Goal: Task Accomplishment & Management: Use online tool/utility

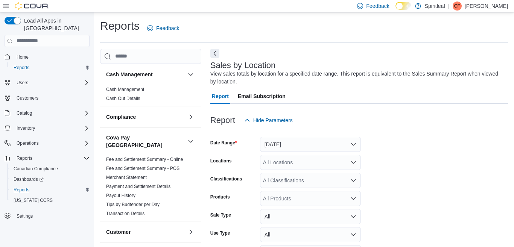
scroll to position [25, 0]
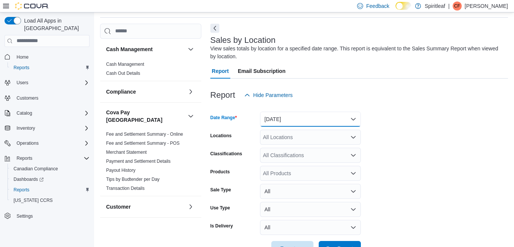
click at [353, 118] on button "[DATE]" at bounding box center [310, 119] width 101 height 15
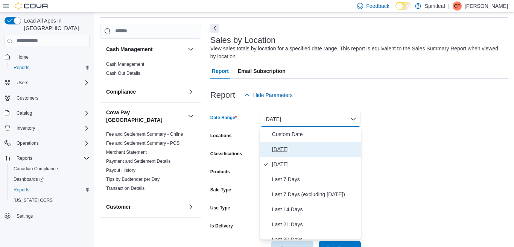
click at [279, 148] on span "[DATE]" at bounding box center [315, 149] width 86 height 9
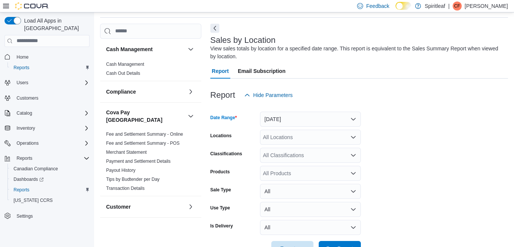
click at [287, 136] on div "All Locations" at bounding box center [310, 137] width 101 height 15
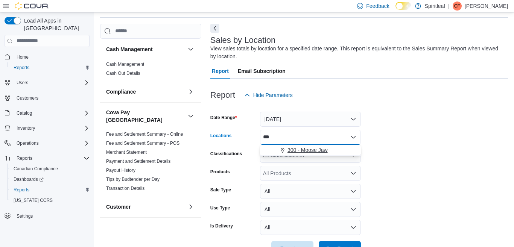
type input "***"
click at [298, 149] on span "300 - Moose Jaw" at bounding box center [307, 150] width 40 height 8
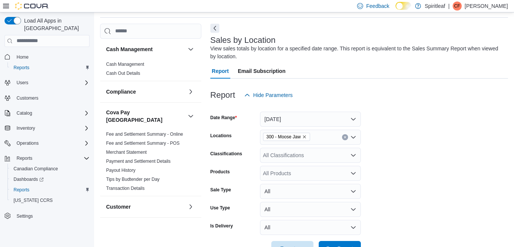
click at [403, 142] on form "Date Range [DATE] Locations 300 - Moose Jaw Classifications All Classifications…" at bounding box center [358, 179] width 297 height 153
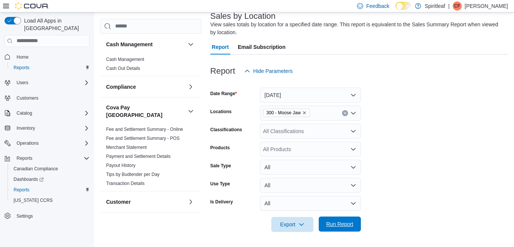
click at [336, 225] on span "Run Report" at bounding box center [339, 224] width 27 height 8
